Goal: Information Seeking & Learning: Obtain resource

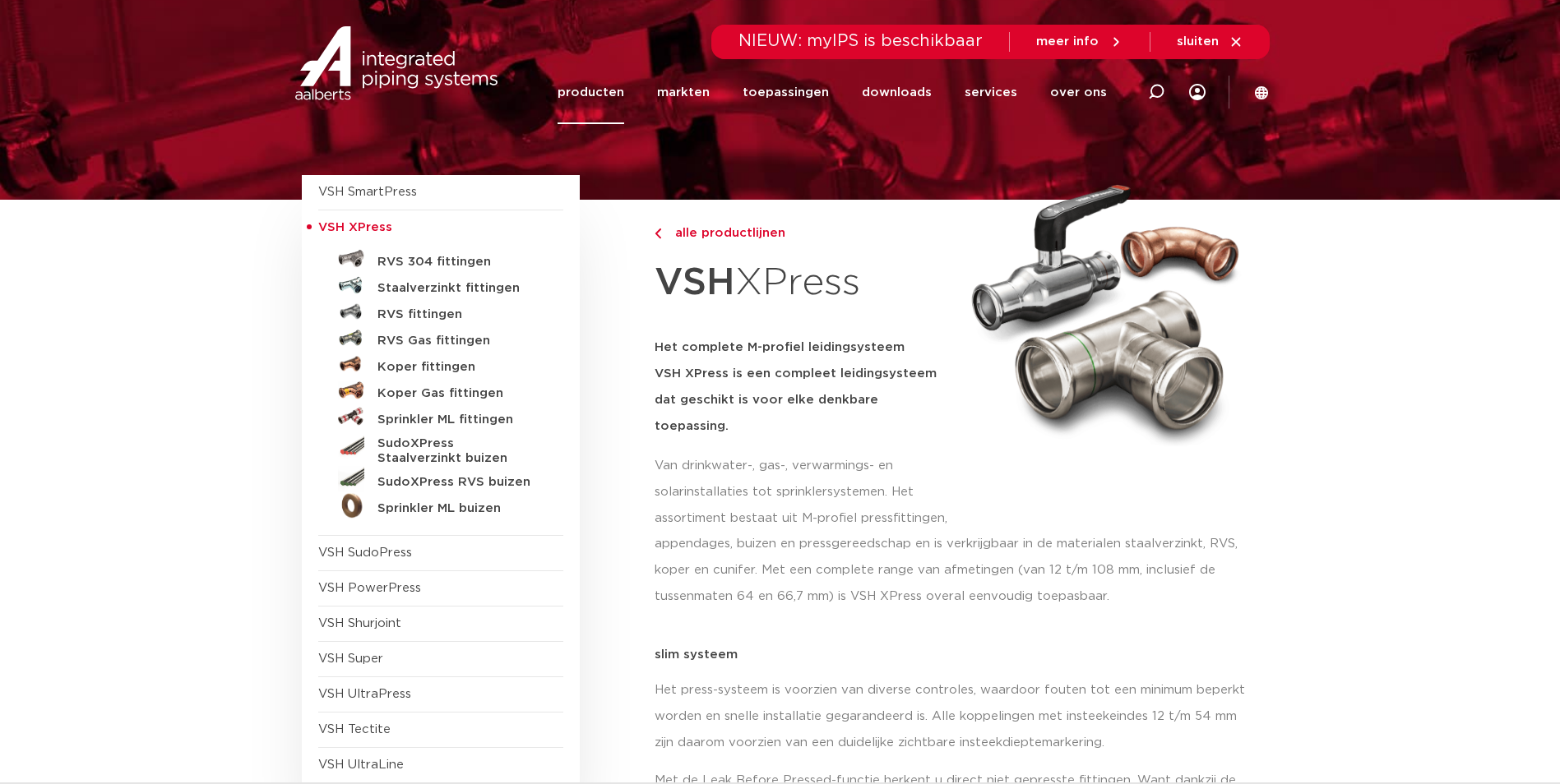
scroll to position [164, 0]
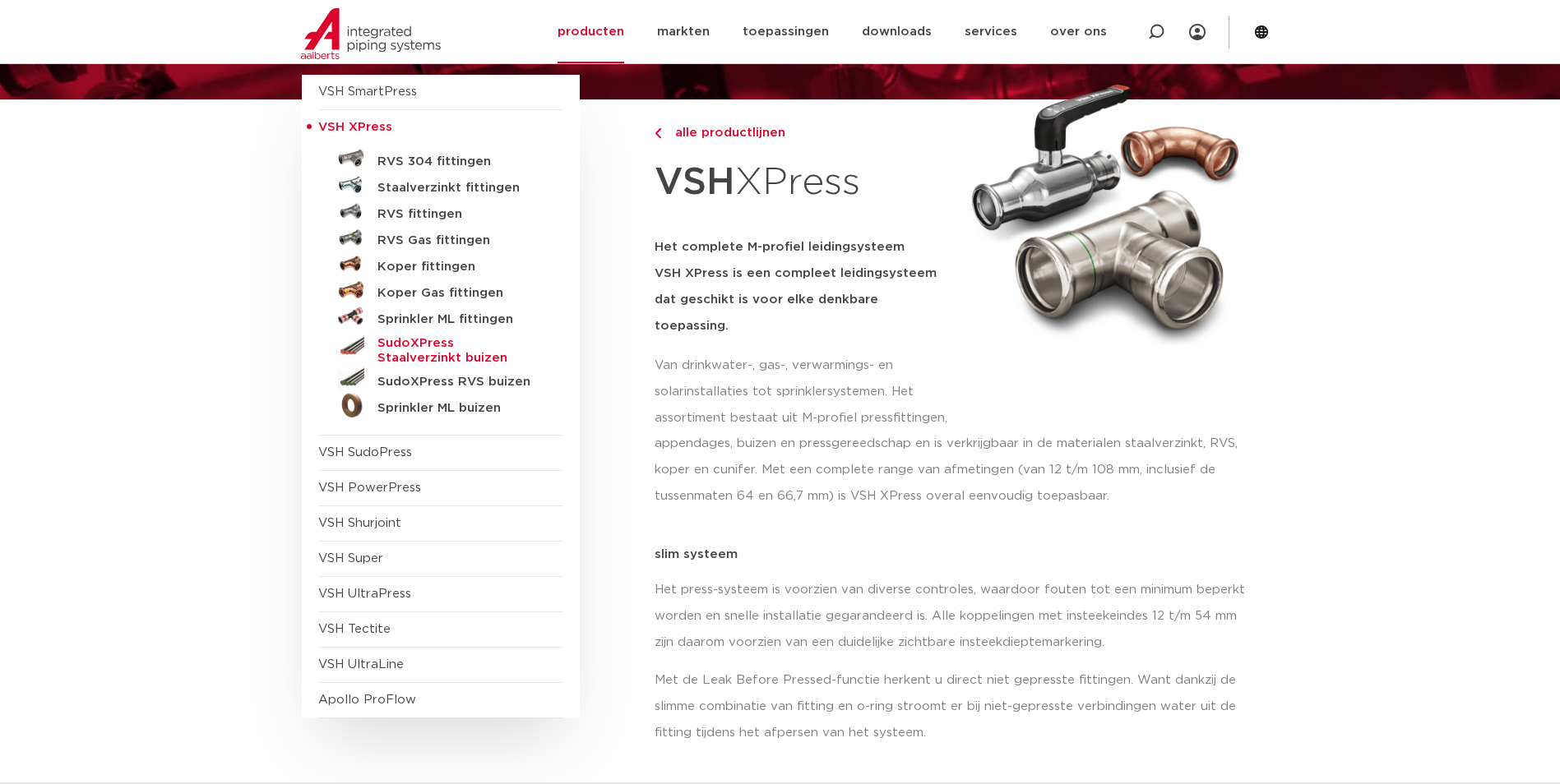
click at [443, 348] on h5 "SudoXPress Staalverzinkt buizen" at bounding box center [459, 351] width 163 height 29
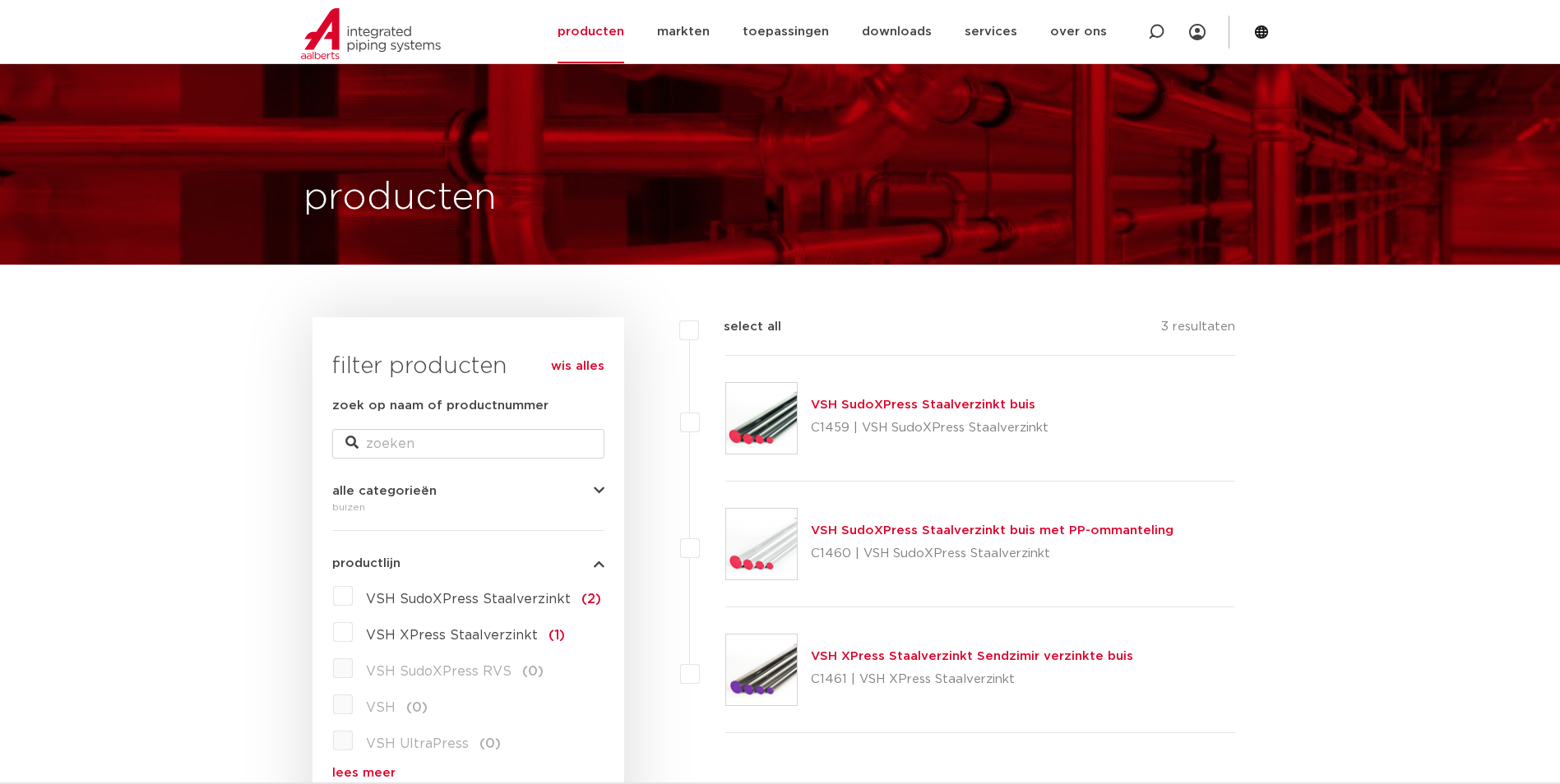
drag, startPoint x: 339, startPoint y: 287, endPoint x: 376, endPoint y: 259, distance: 46.4
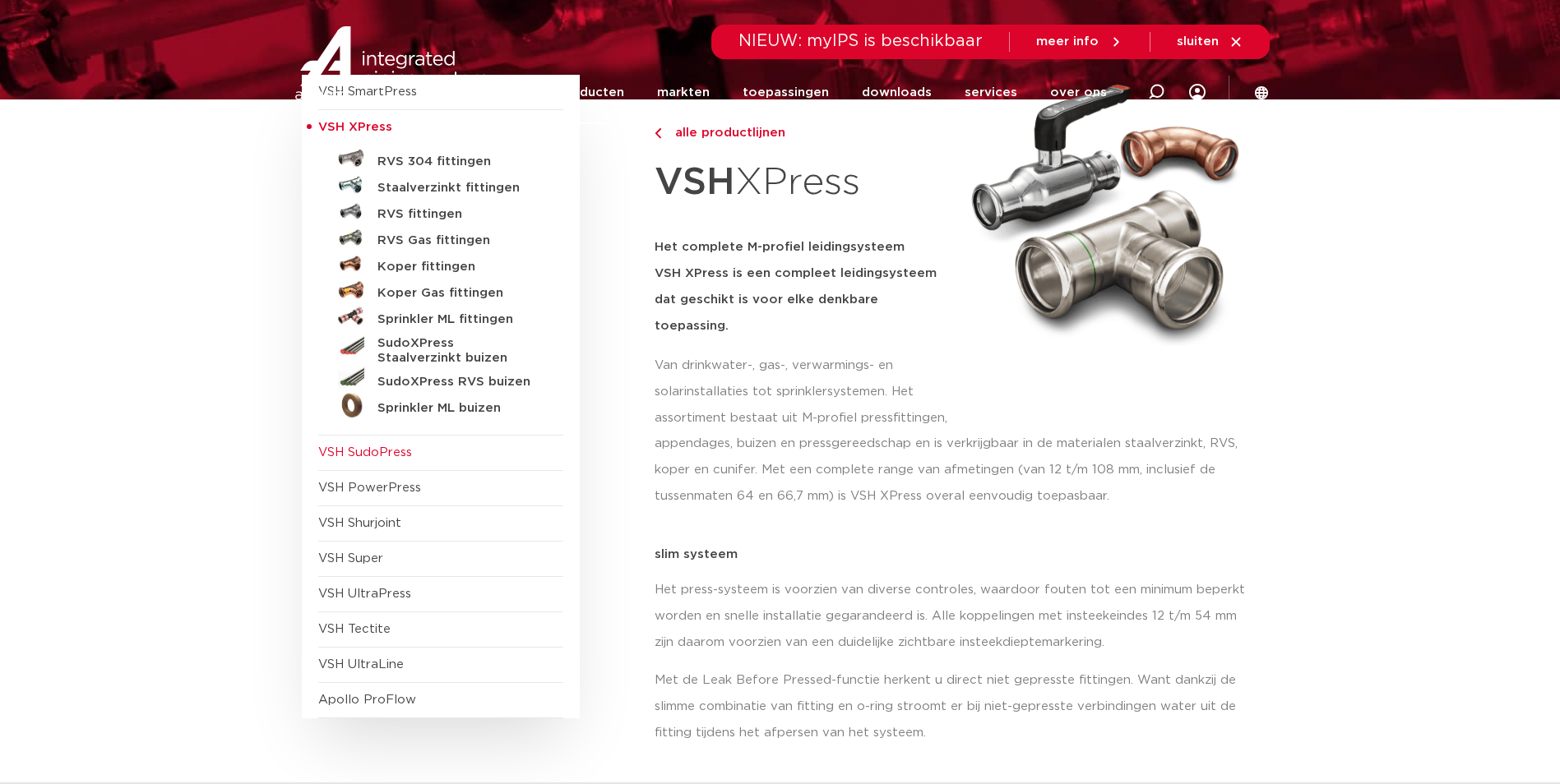
click at [420, 454] on span "VSH SudoPress" at bounding box center [440, 453] width 245 height 36
click at [515, 461] on span "VSH SudoPress" at bounding box center [440, 453] width 245 height 36
click at [337, 125] on span "VSH XPress" at bounding box center [355, 126] width 74 height 12
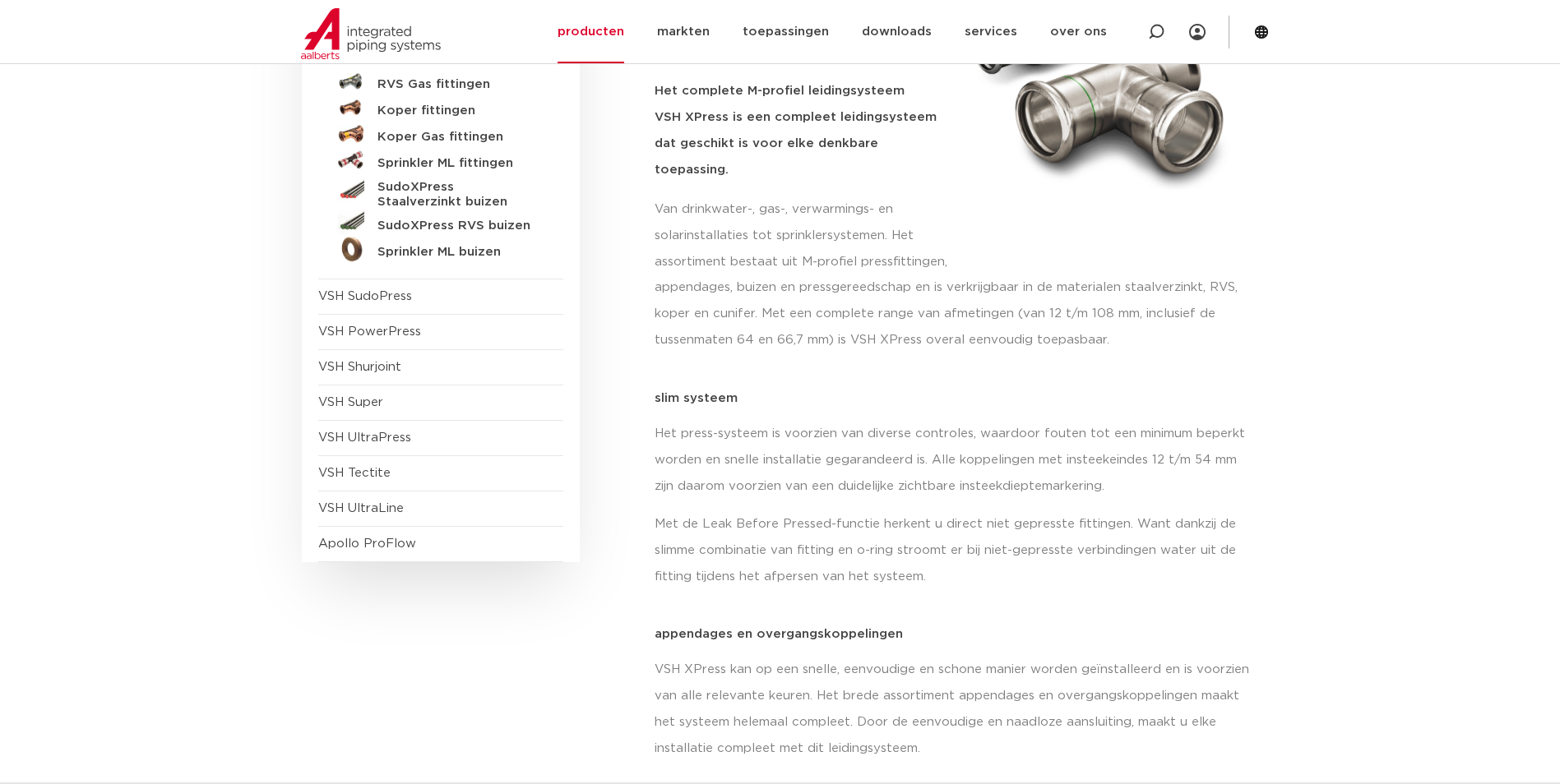
scroll to position [329, 0]
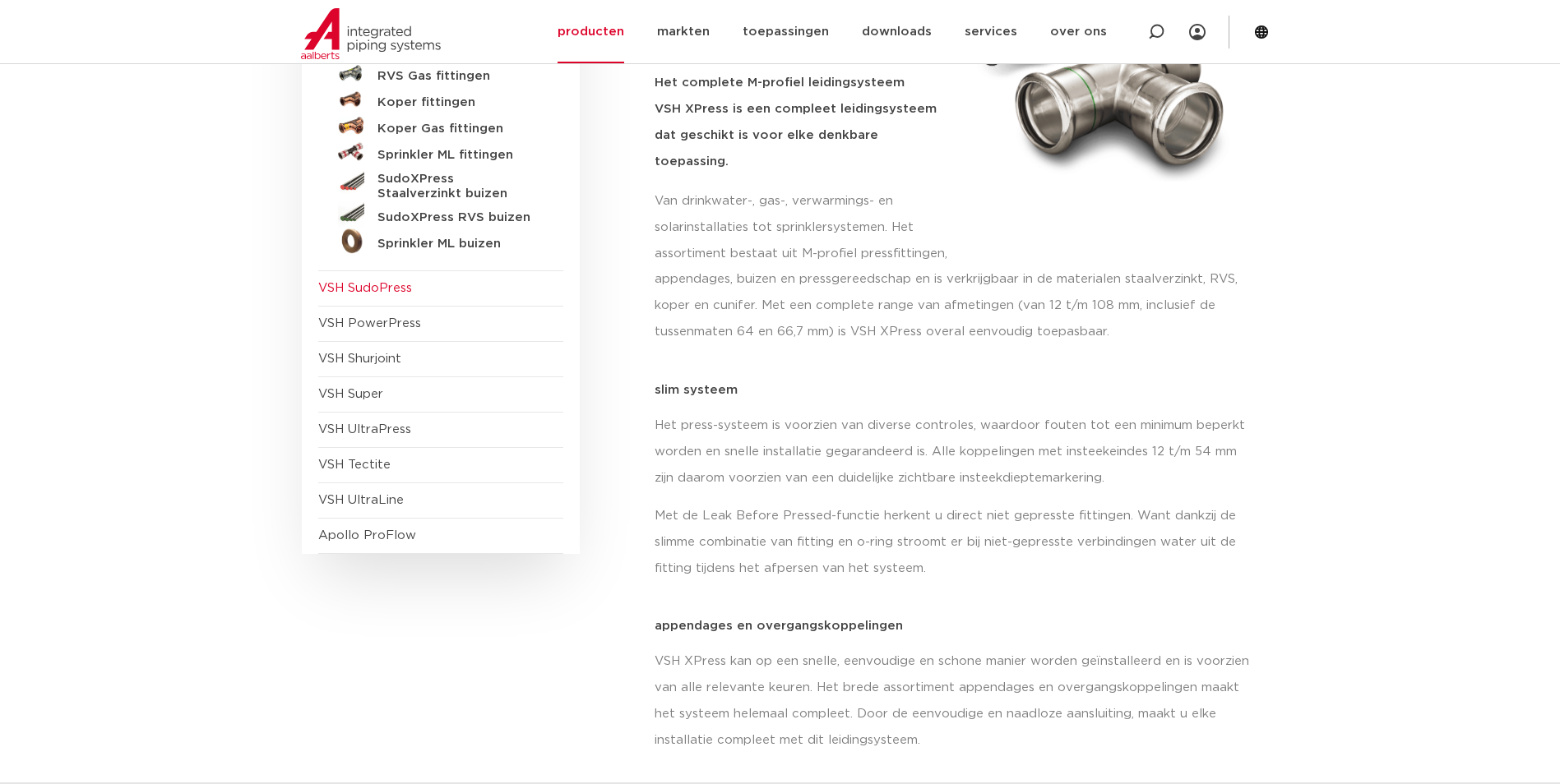
click at [378, 282] on span "VSH SudoPress" at bounding box center [365, 288] width 94 height 12
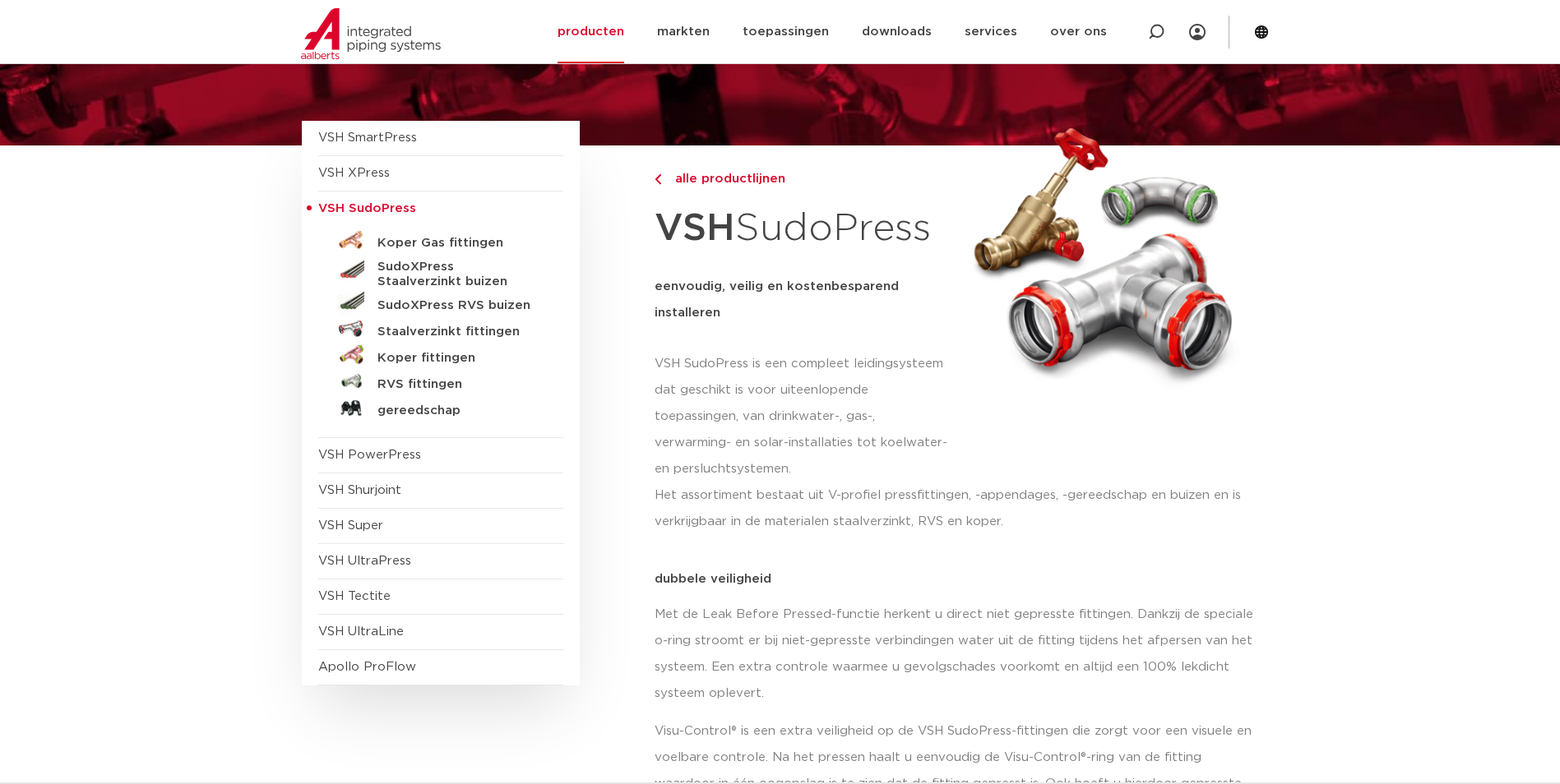
scroll to position [82, 0]
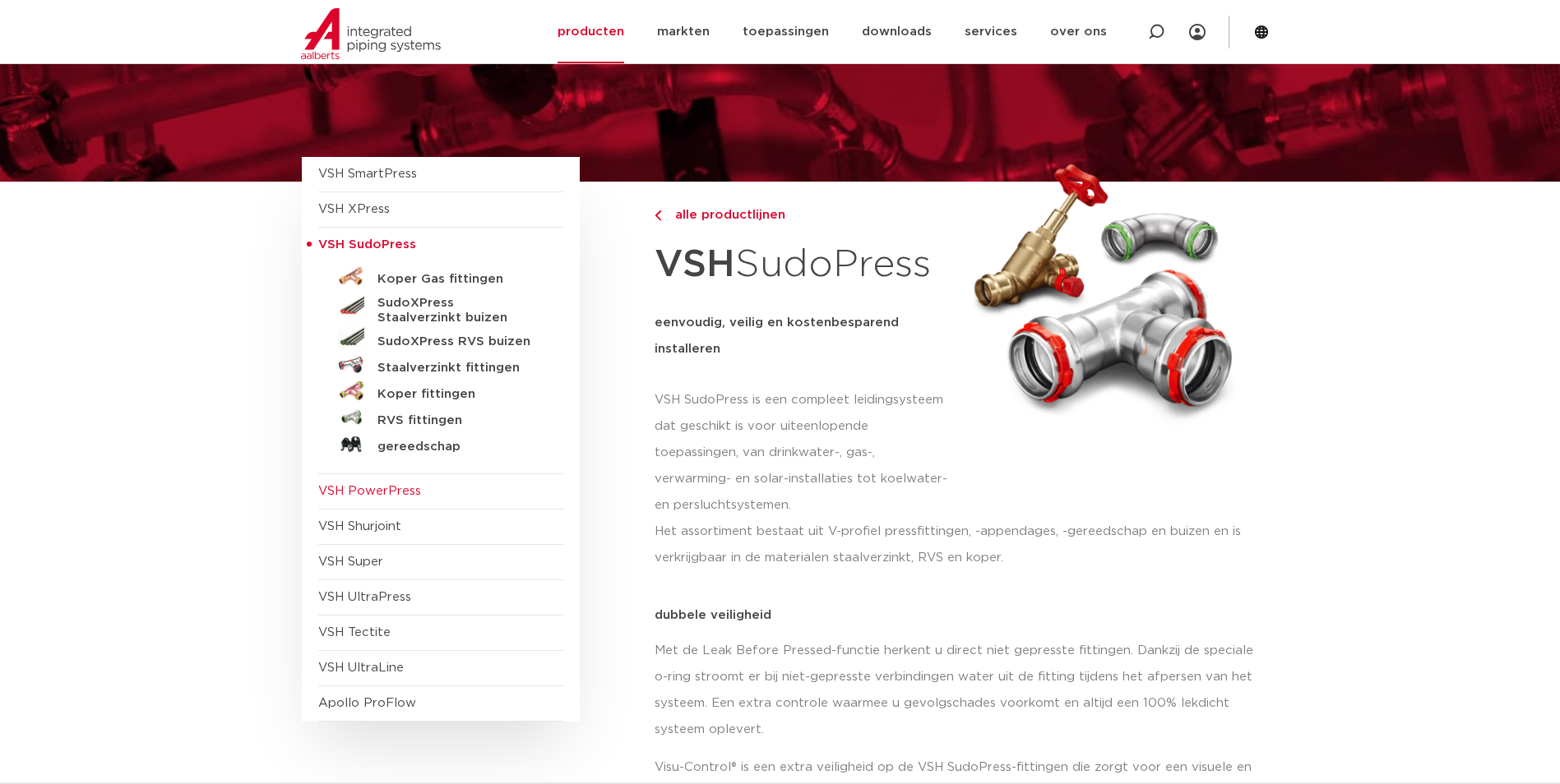
click at [382, 490] on span "VSH PowerPress" at bounding box center [369, 491] width 102 height 12
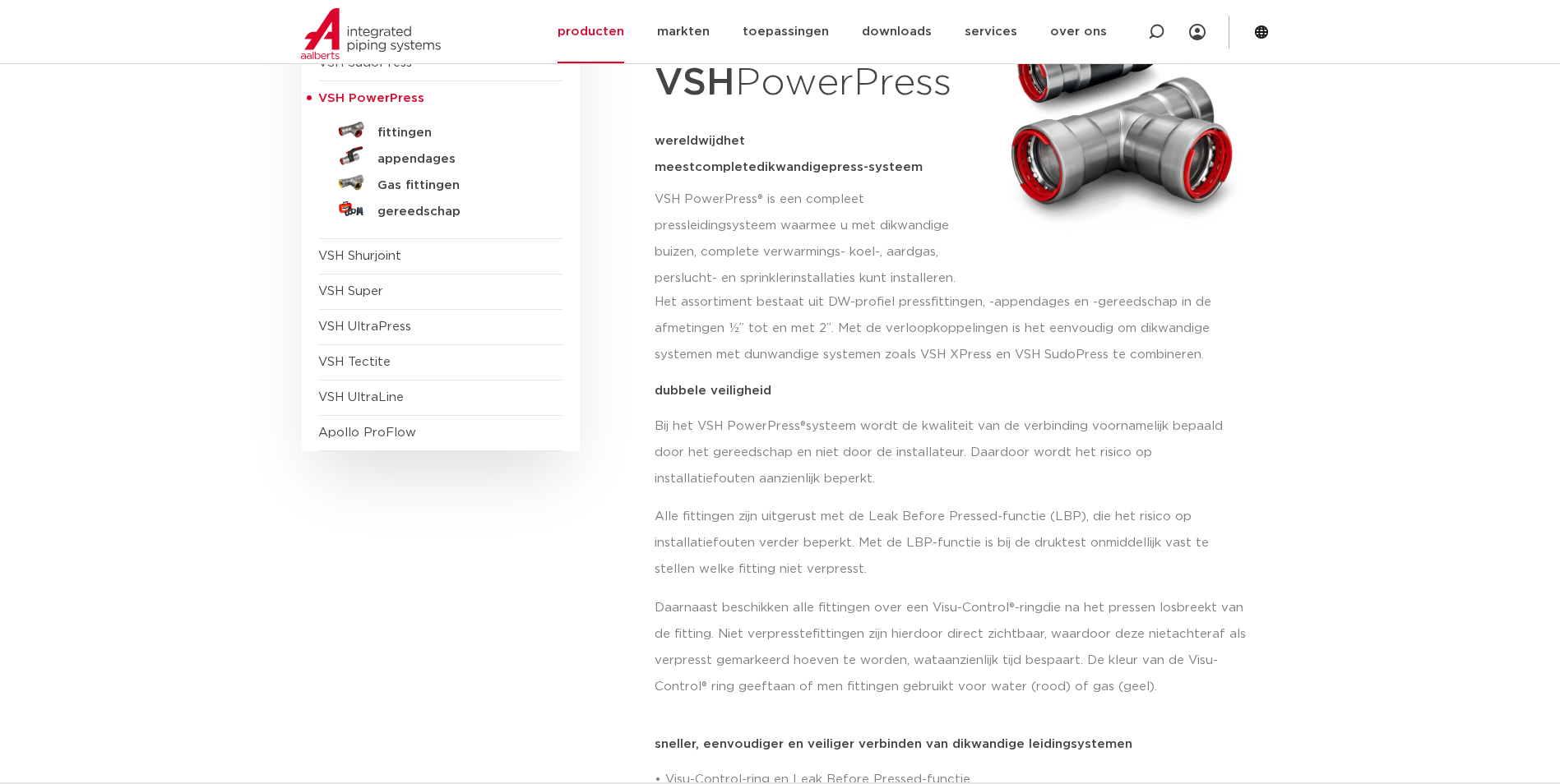
scroll to position [247, 0]
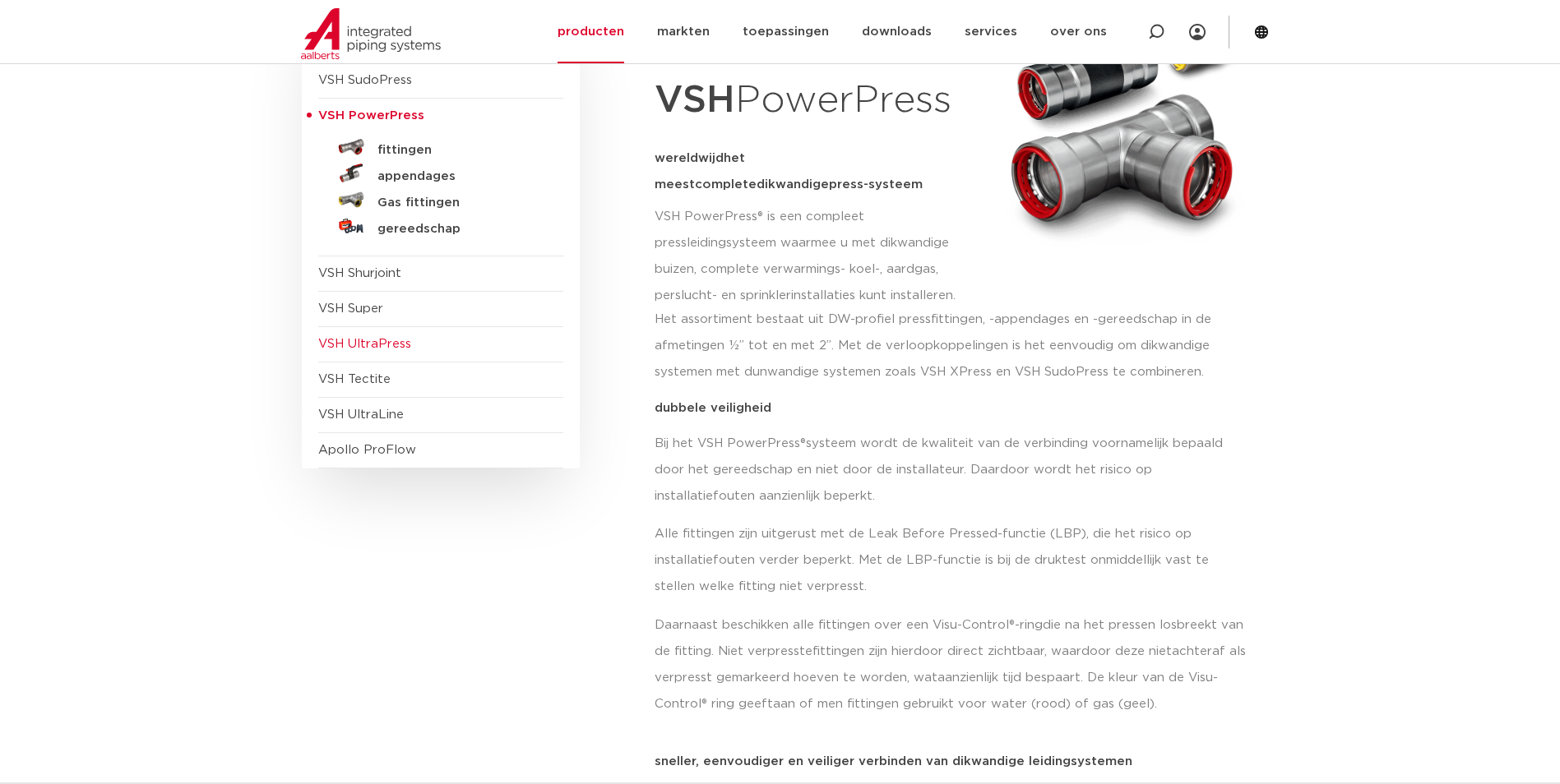
click at [365, 340] on span "VSH UltraPress" at bounding box center [365, 344] width 93 height 12
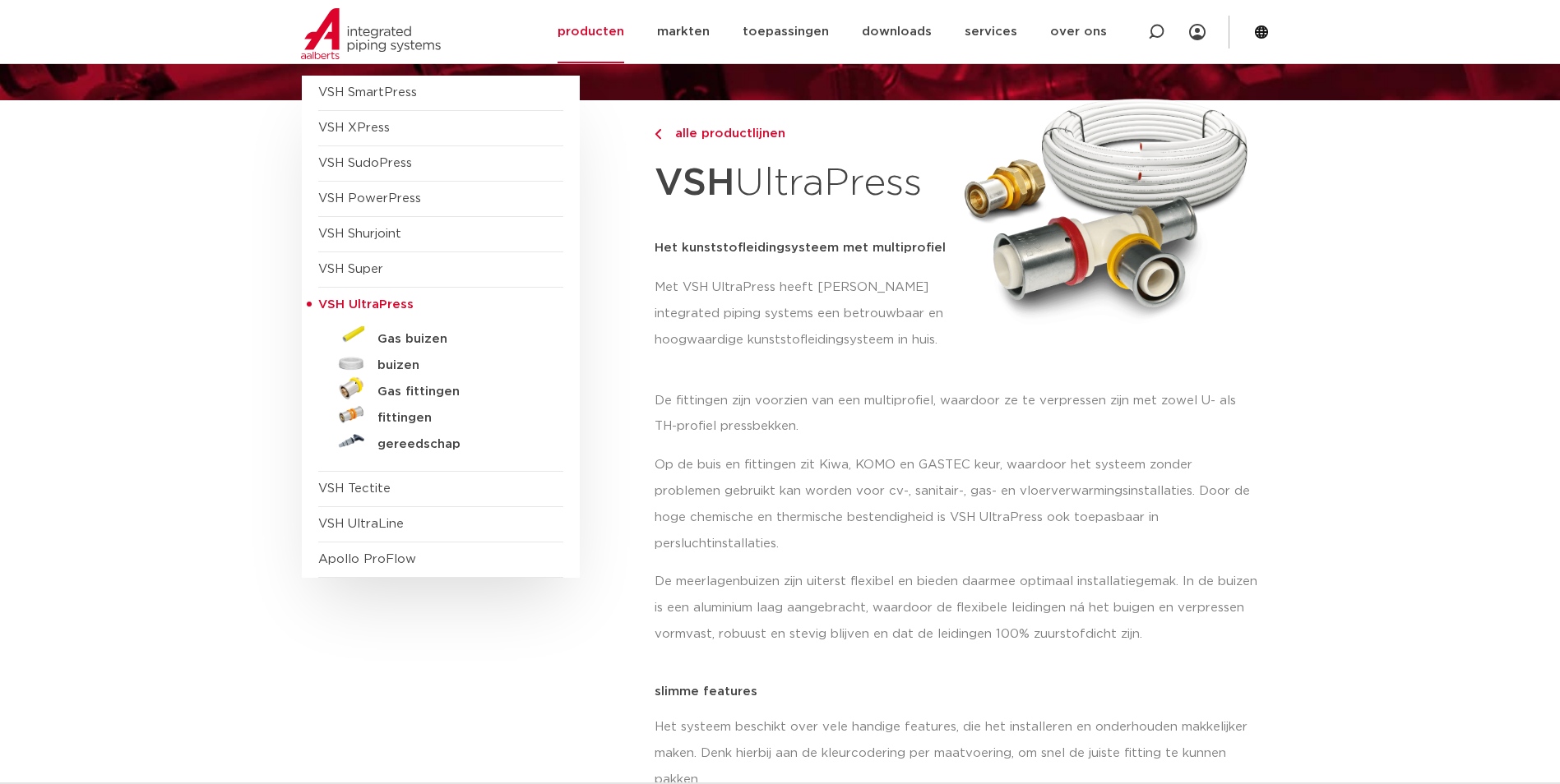
scroll to position [164, 0]
click at [361, 555] on span "Apollo ProFlow" at bounding box center [366, 558] width 98 height 12
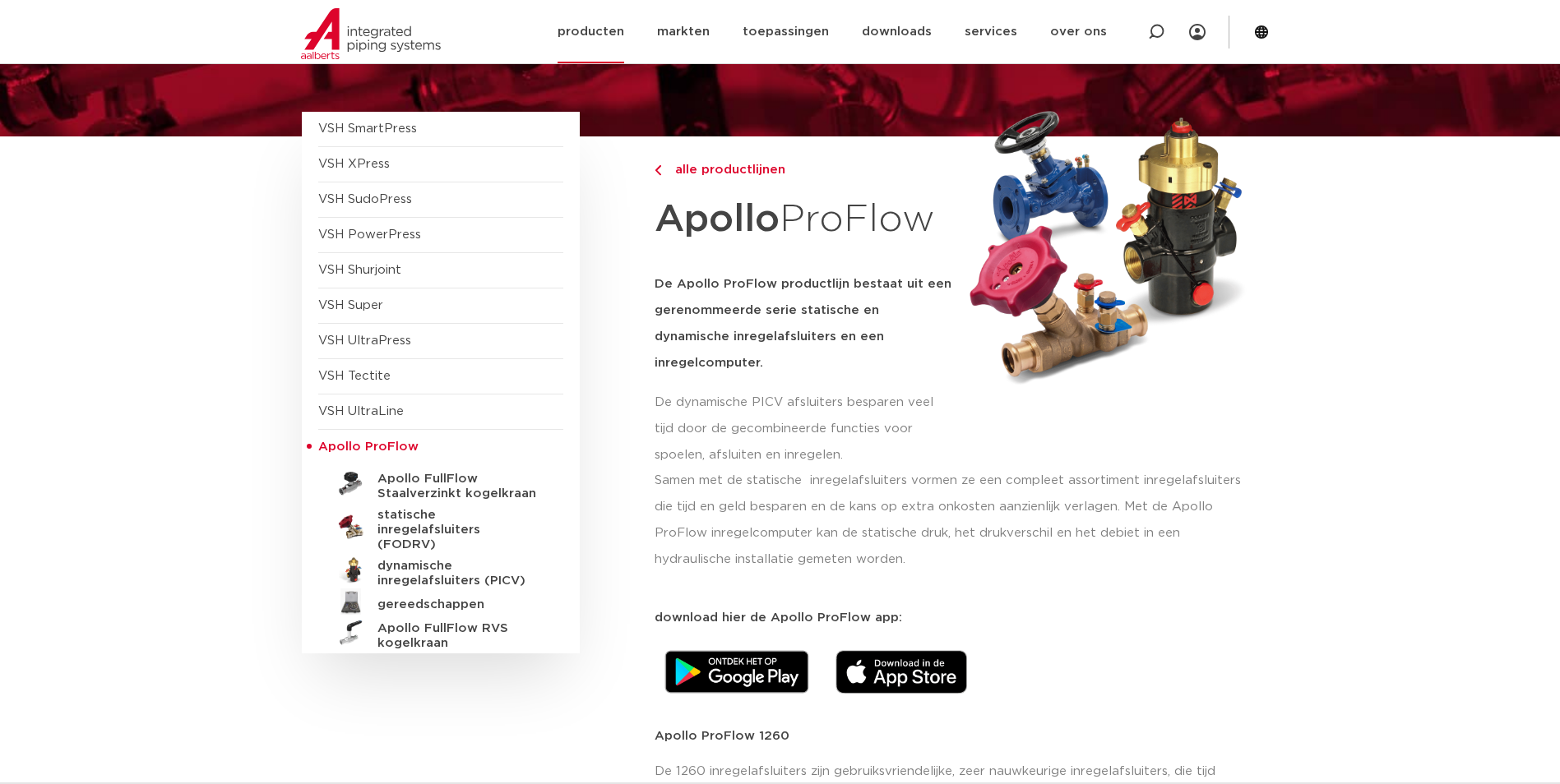
scroll to position [82, 0]
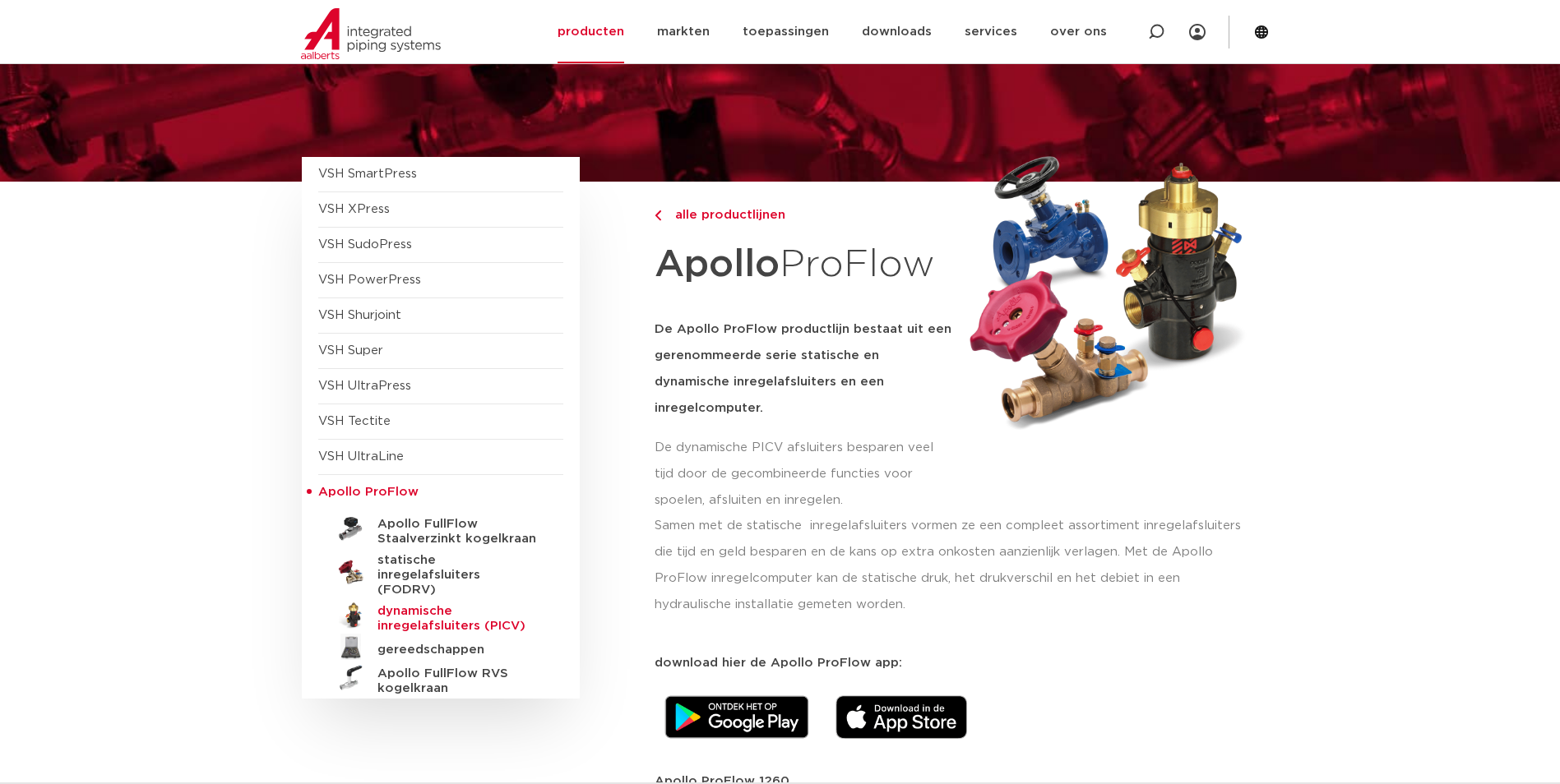
click at [390, 609] on h5 "dynamische inregelafsluiters (PICV)" at bounding box center [459, 619] width 163 height 29
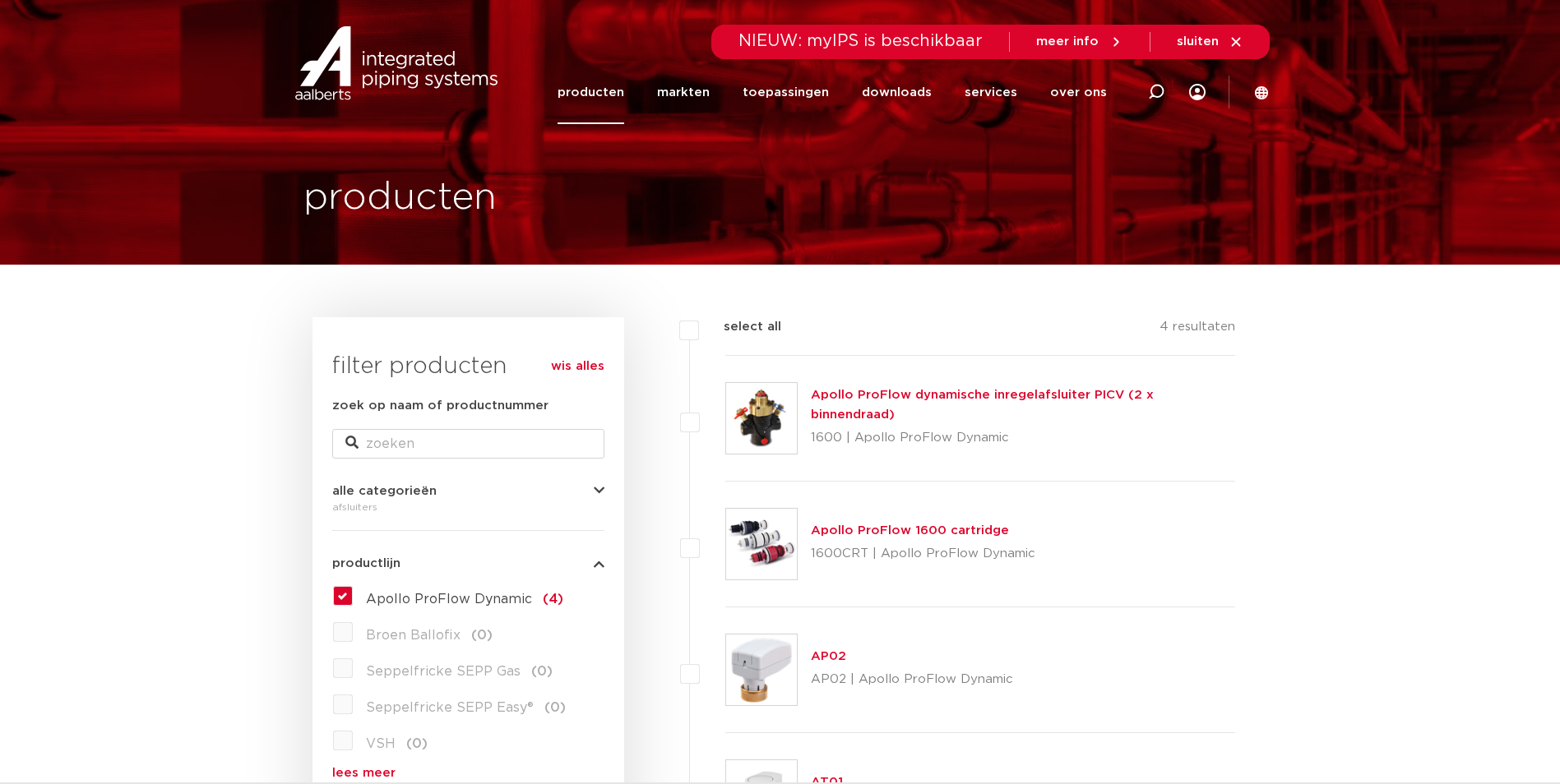
click at [885, 402] on link "Apollo ProFlow dynamische inregelafsluiter PICV (2 x binnendraad)" at bounding box center [982, 405] width 343 height 32
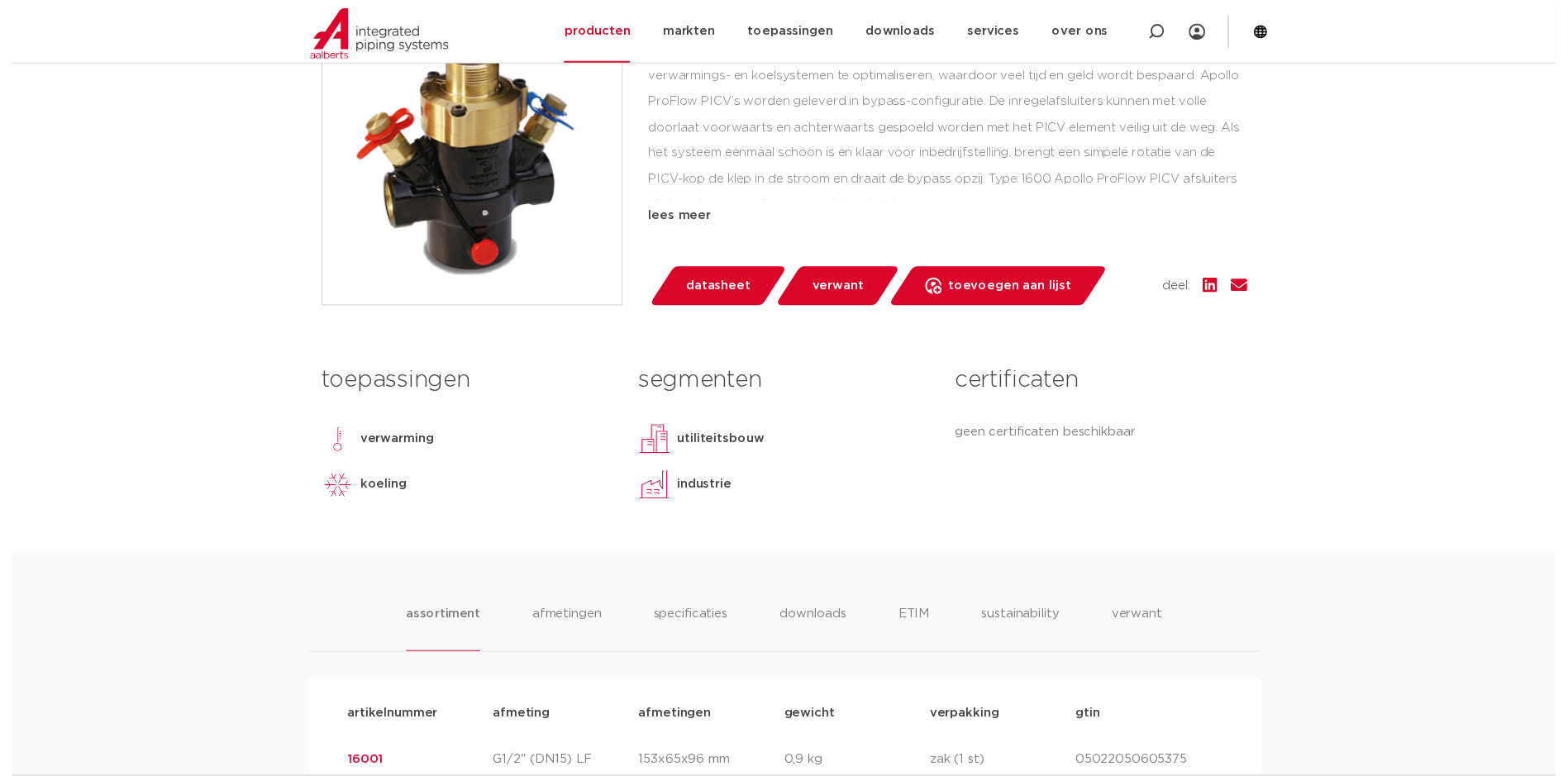
scroll to position [248, 0]
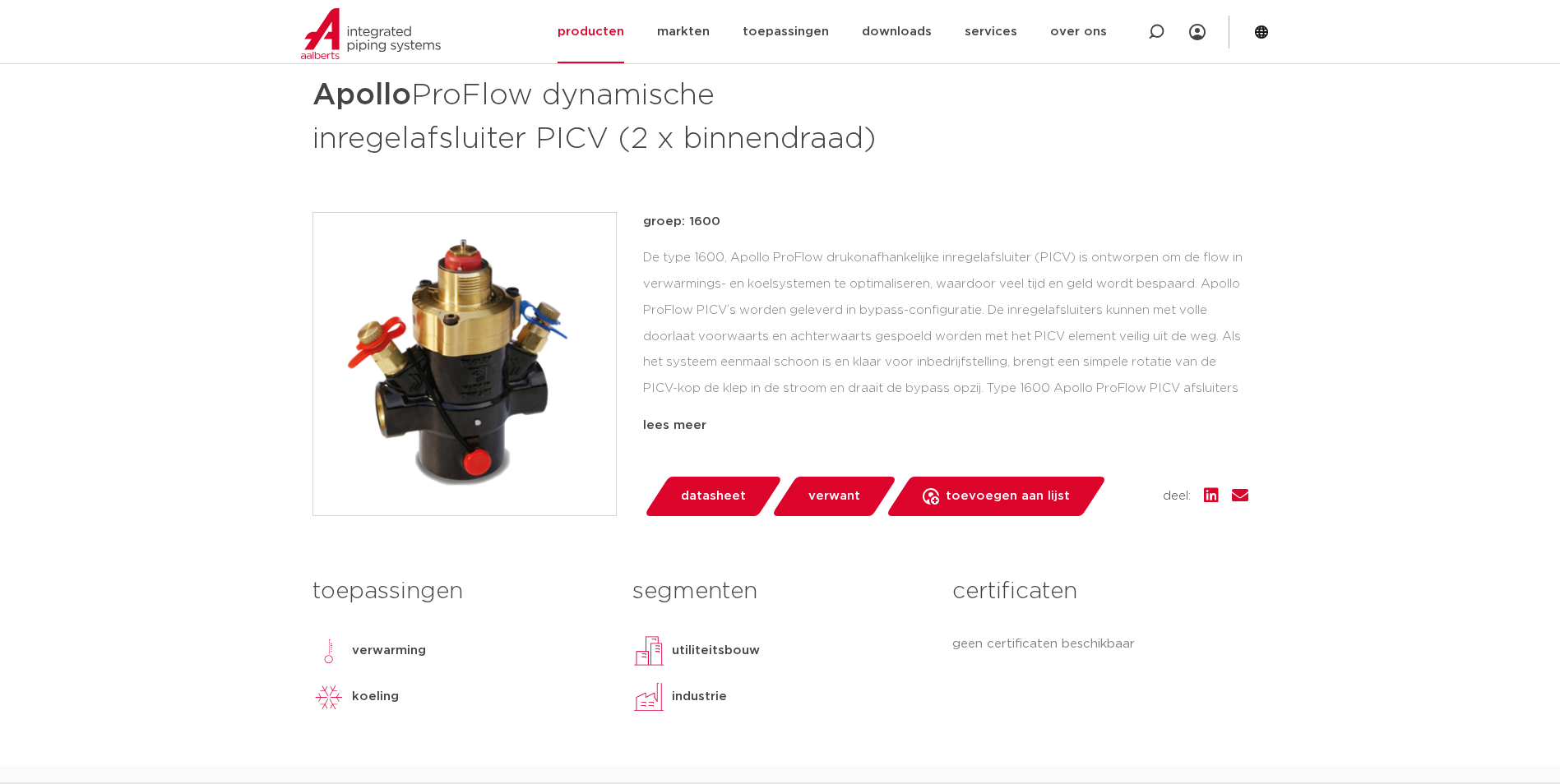
click at [709, 495] on span "datasheet" at bounding box center [713, 496] width 65 height 26
